Goal: Transaction & Acquisition: Purchase product/service

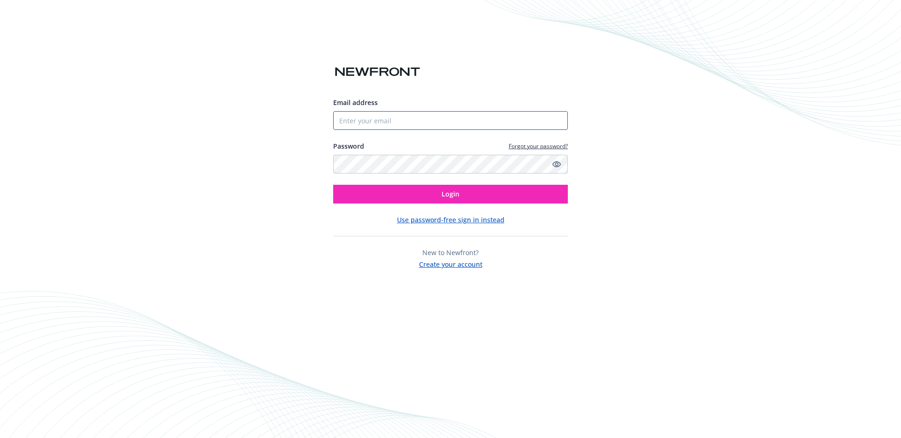
click at [413, 121] on input "Email address" at bounding box center [450, 120] width 235 height 19
click at [0, 438] on com-1password-button at bounding box center [0, 438] width 0 height 0
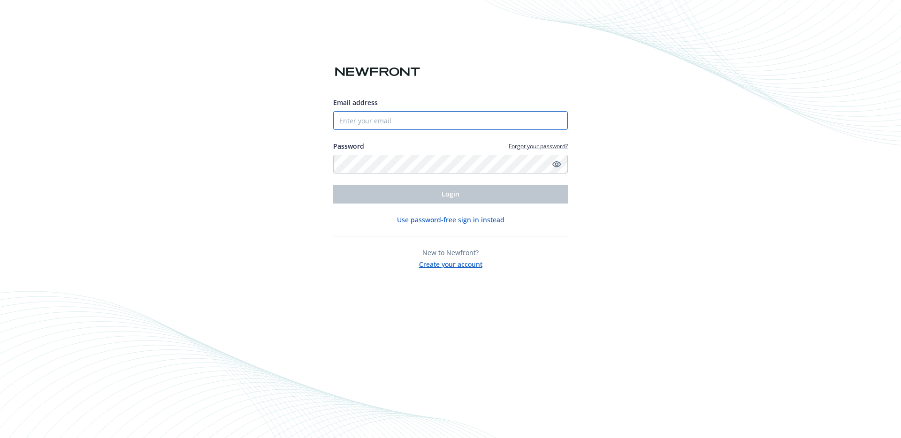
click at [420, 121] on input "Email address" at bounding box center [450, 120] width 235 height 19
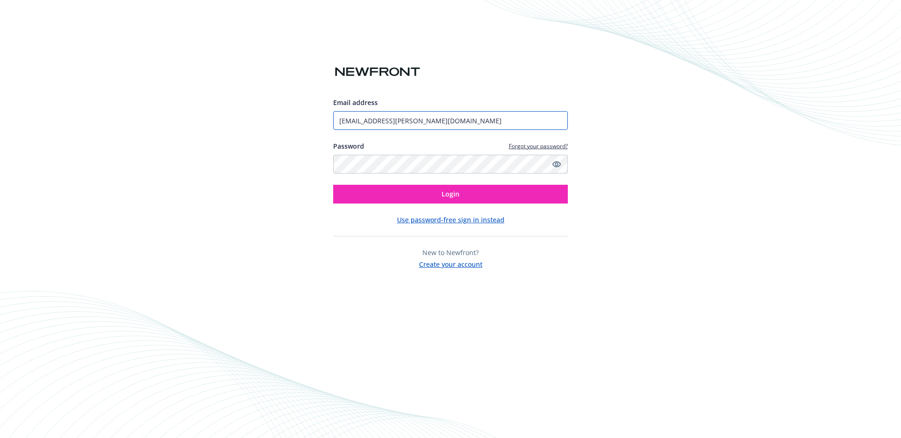
type input "christian.boulanger@anterior.com"
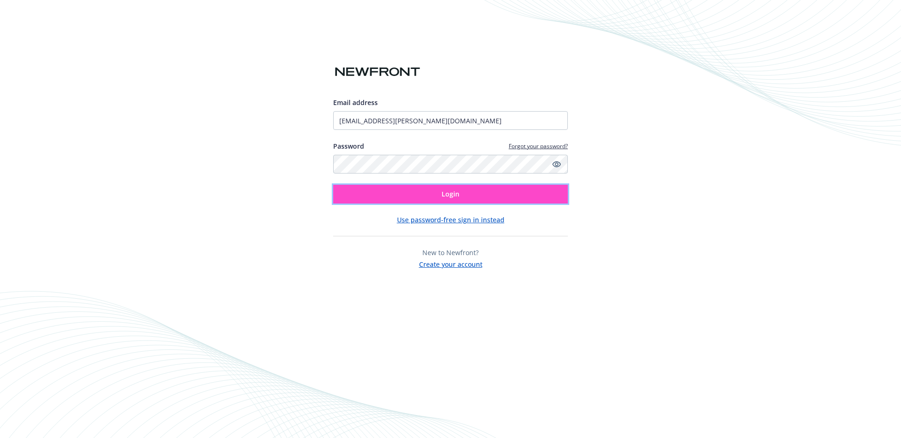
click at [488, 194] on button "Login" at bounding box center [450, 194] width 235 height 19
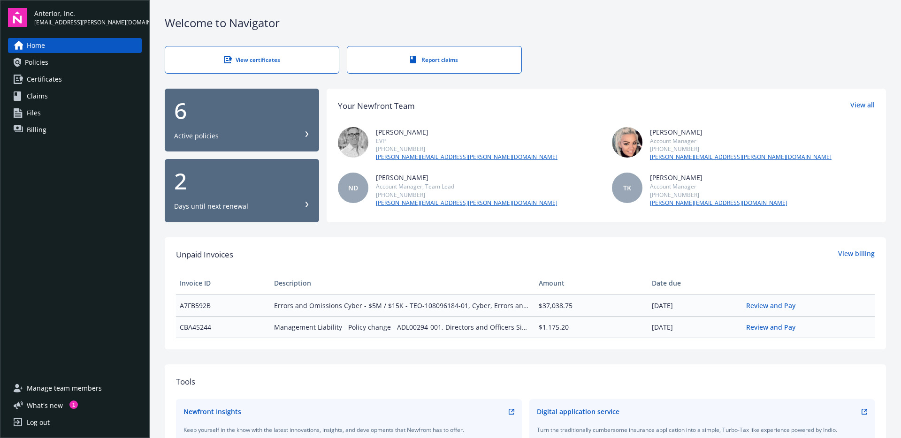
click at [65, 65] on link "Policies" at bounding box center [75, 62] width 134 height 15
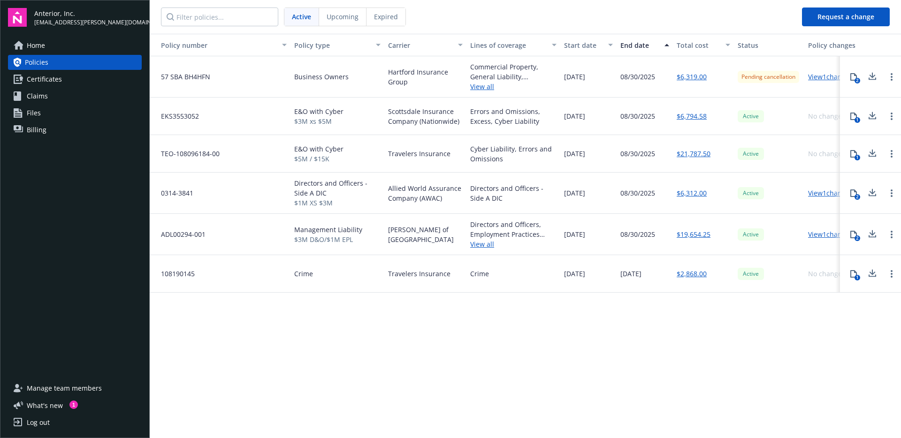
click at [61, 42] on link "Home" at bounding box center [75, 45] width 134 height 15
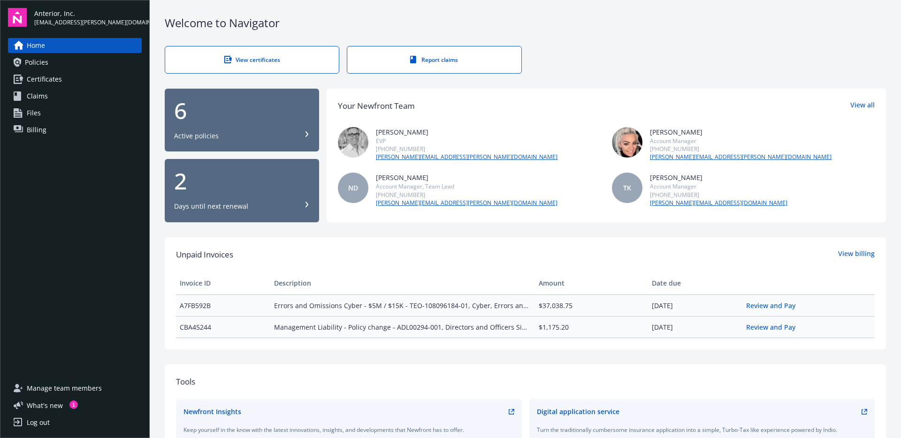
click at [258, 210] on div "Days until next renewal" at bounding box center [242, 206] width 136 height 9
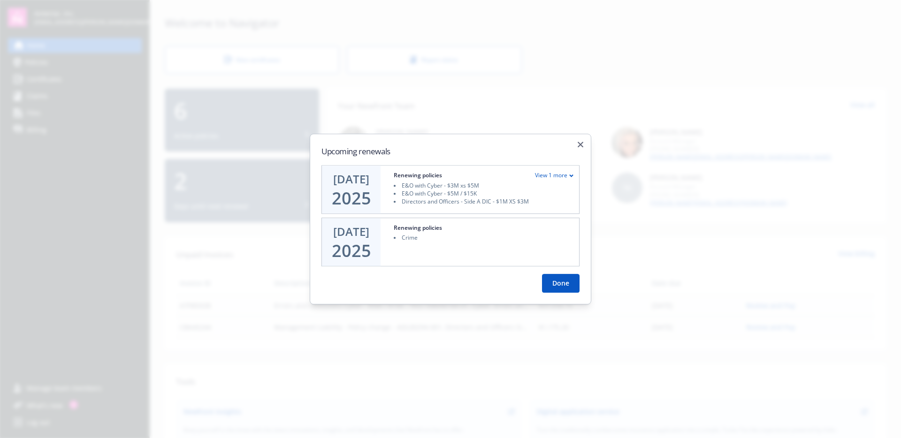
click at [561, 288] on button "Done" at bounding box center [561, 283] width 38 height 19
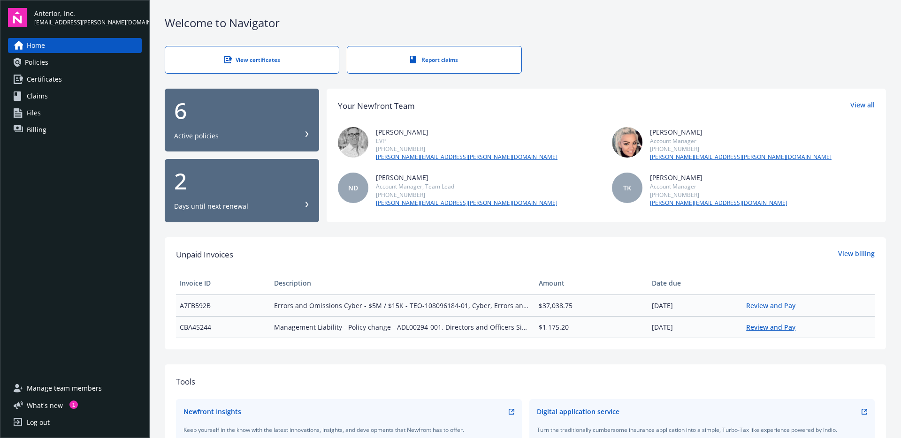
click at [760, 325] on link "Review and Pay" at bounding box center [774, 327] width 57 height 9
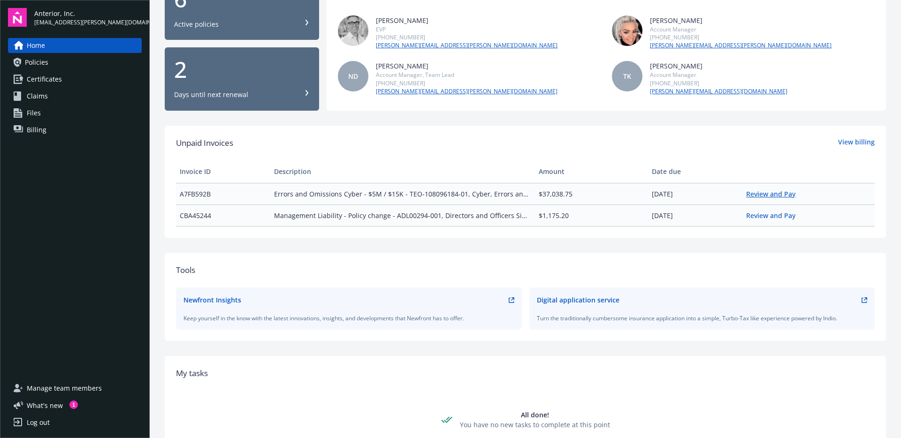
click at [761, 195] on link "Review and Pay" at bounding box center [774, 194] width 57 height 9
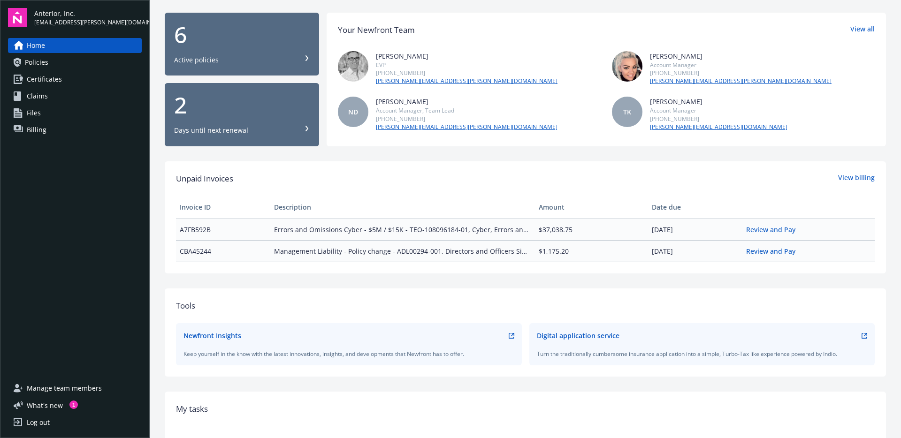
scroll to position [24, 0]
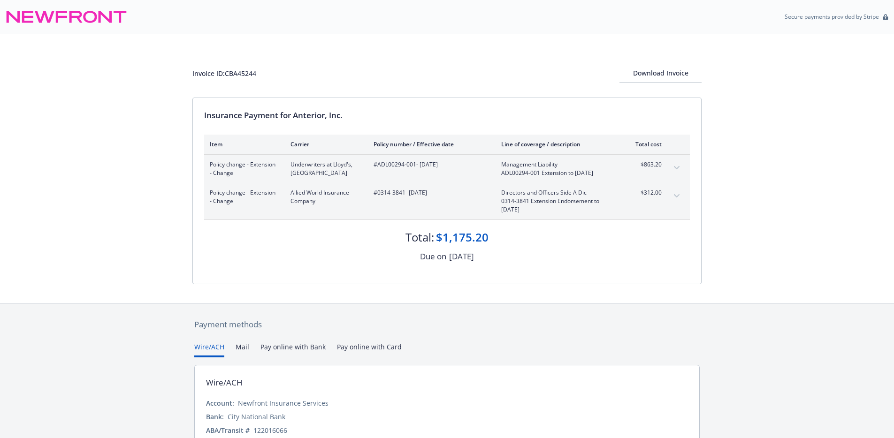
click at [111, 121] on div "Invoice ID: CBA45244 Download Invoice Insurance Payment for Anterior, Inc. Item…" at bounding box center [447, 168] width 894 height 269
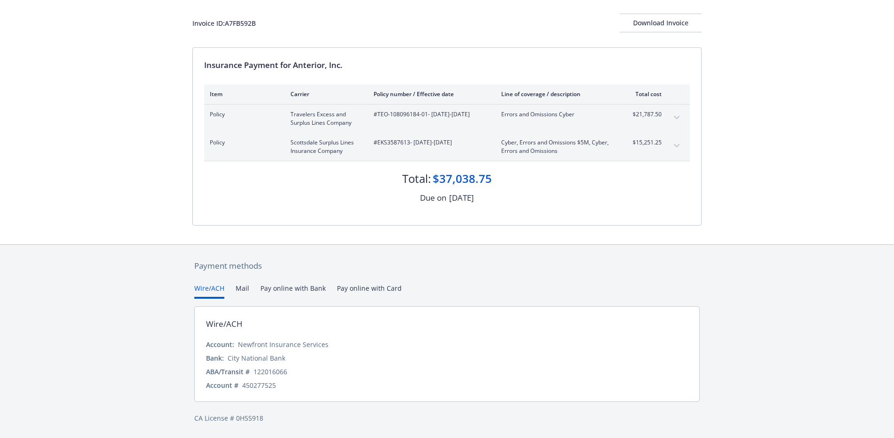
scroll to position [45, 0]
